Goal: Navigation & Orientation: Find specific page/section

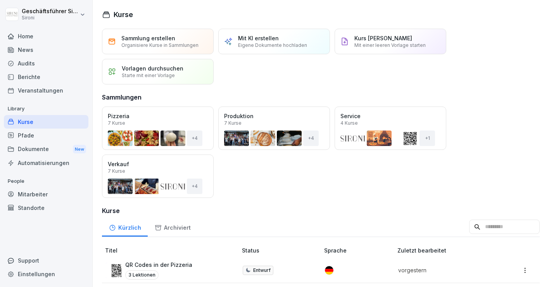
click at [29, 33] on div "Home" at bounding box center [46, 36] width 85 height 14
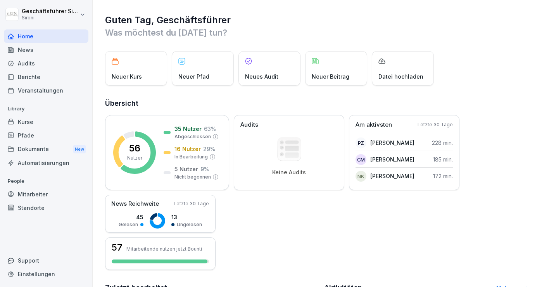
click at [42, 36] on div "Home" at bounding box center [46, 36] width 85 height 14
click at [22, 46] on div "News" at bounding box center [46, 50] width 85 height 14
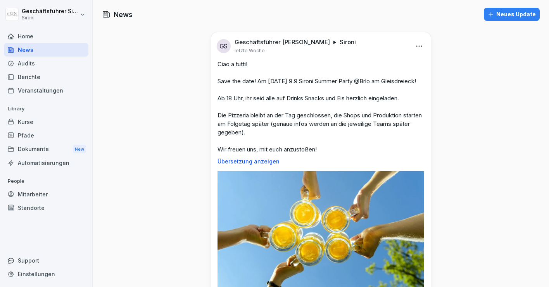
scroll to position [137, 0]
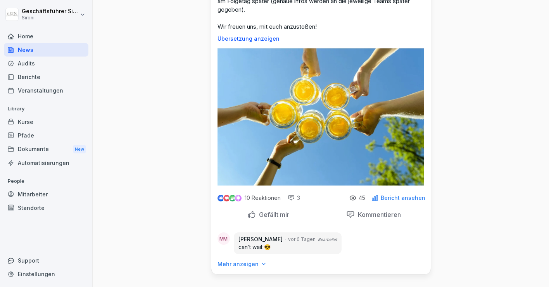
click at [402, 195] on p "Bericht ansehen" at bounding box center [403, 198] width 45 height 6
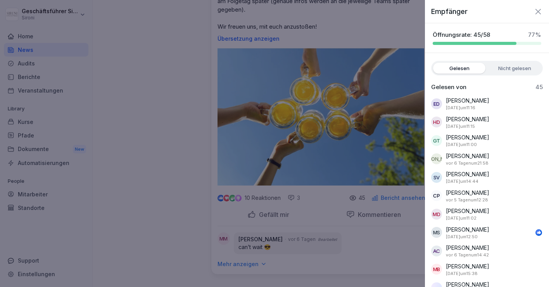
click at [507, 73] on label "Nicht gelesen" at bounding box center [515, 68] width 52 height 11
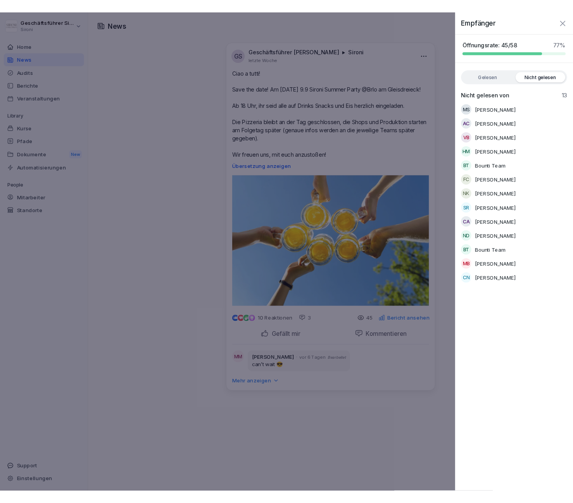
scroll to position [0, 0]
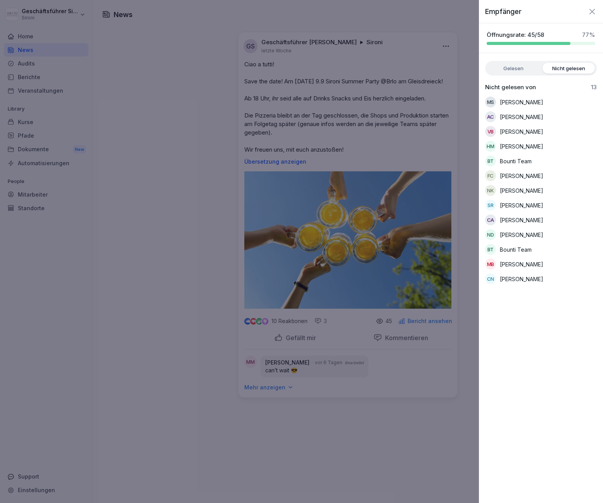
click at [140, 78] on div at bounding box center [301, 251] width 603 height 503
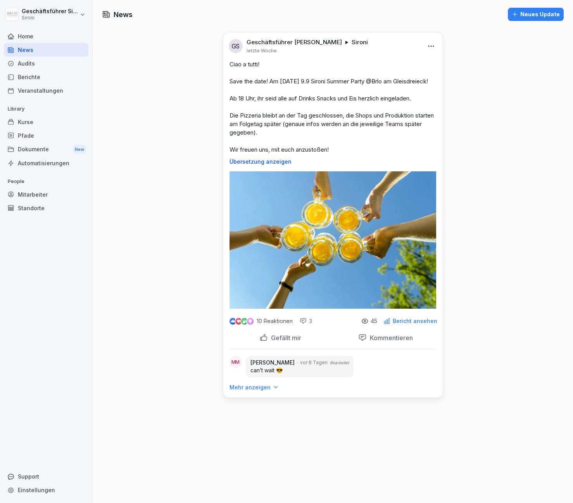
click at [32, 39] on div "Home" at bounding box center [46, 36] width 85 height 14
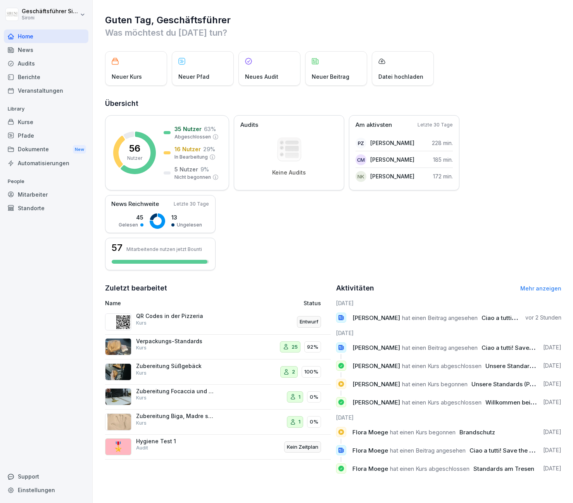
click at [0, 28] on div "Geschäftsführer [PERSON_NAME] Home News Audits Berichte Veranstaltungen Library…" at bounding box center [46, 251] width 93 height 503
click at [11, 35] on icon at bounding box center [11, 36] width 6 height 6
click at [24, 35] on div "Home" at bounding box center [46, 36] width 85 height 14
